Goal: Transaction & Acquisition: Purchase product/service

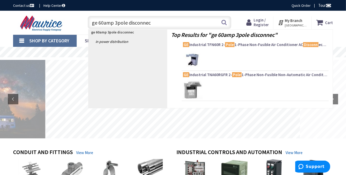
type input "ge 60amp 3pole disconnect"
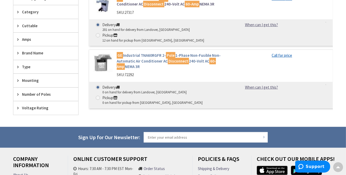
scroll to position [157, 0]
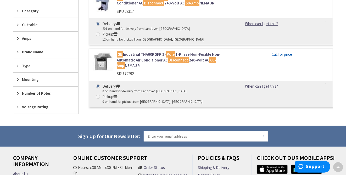
click at [32, 39] on span "Amps" at bounding box center [43, 38] width 43 height 5
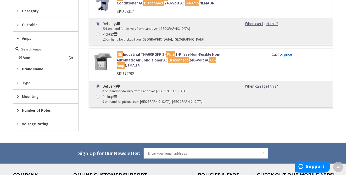
click at [41, 84] on div "Type" at bounding box center [45, 82] width 65 height 13
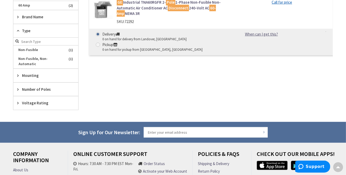
scroll to position [209, 0]
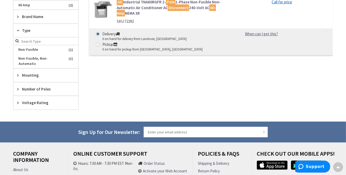
click at [45, 86] on span "Number of Poles" at bounding box center [43, 88] width 43 height 5
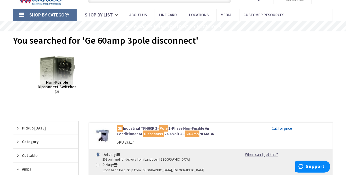
scroll to position [0, 0]
